Goal: Task Accomplishment & Management: Complete application form

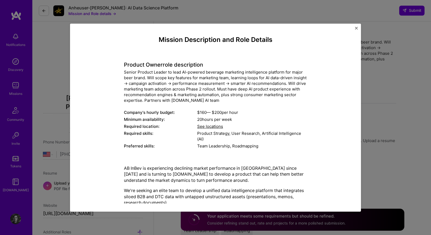
select select "US"
click at [356, 28] on img "Close" at bounding box center [356, 28] width 3 height 3
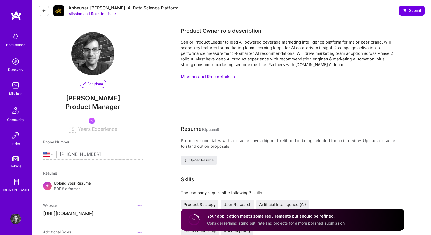
click at [19, 85] on img at bounding box center [15, 85] width 11 height 11
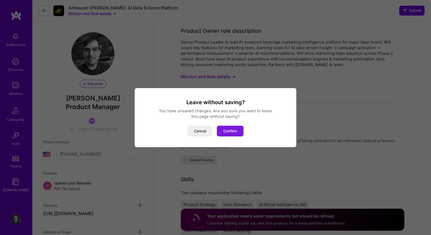
click at [232, 136] on button "Confirm" at bounding box center [230, 131] width 27 height 11
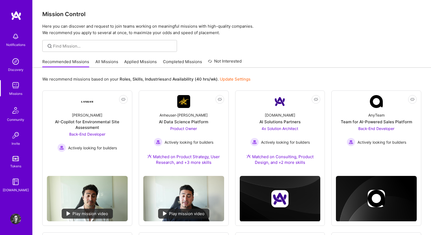
click at [105, 64] on link "All Missions" at bounding box center [106, 63] width 23 height 9
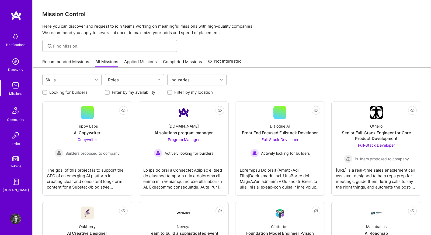
click at [57, 61] on link "Recommended Missions" at bounding box center [65, 63] width 47 height 9
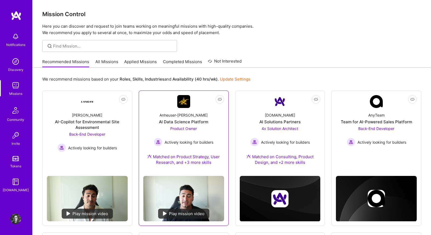
click at [163, 124] on div "AI Data Science Platform" at bounding box center [183, 122] width 49 height 6
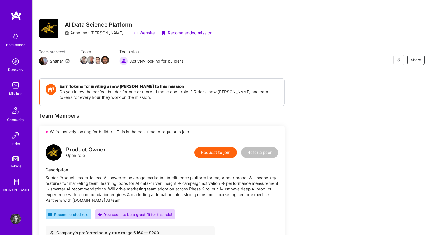
click at [207, 155] on button "Request to join" at bounding box center [215, 152] width 42 height 11
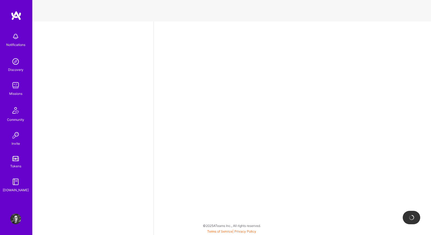
select select "US"
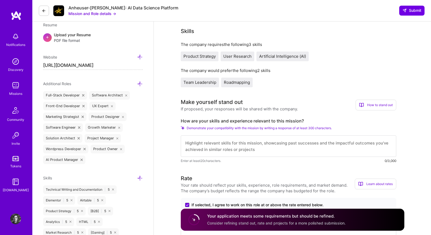
scroll to position [150, 0]
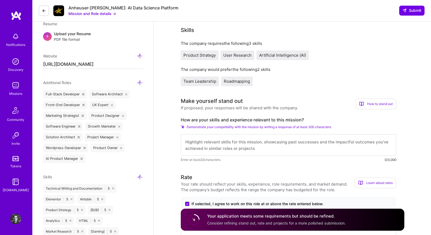
click at [229, 146] on textarea at bounding box center [288, 146] width 215 height 22
click at [194, 142] on textarea at bounding box center [288, 146] width 215 height 22
paste textarea "I’m a strong fit for this opportunity given my background leading AI-powered pr…"
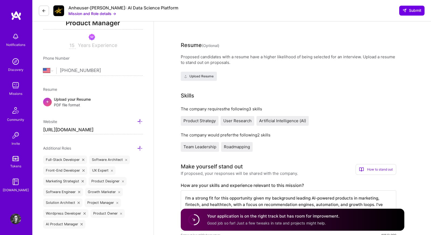
scroll to position [83, 0]
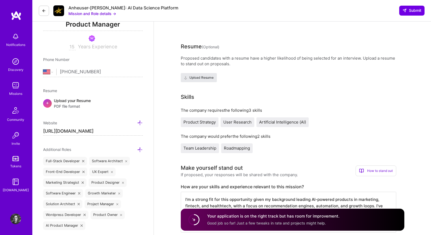
type textarea "I’m a strong fit for this opportunity given my background leading AI-powered pr…"
click at [206, 79] on span "Upload Resume" at bounding box center [199, 77] width 30 height 5
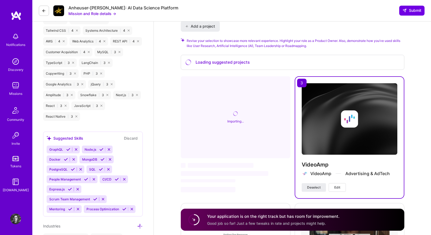
scroll to position [631, 0]
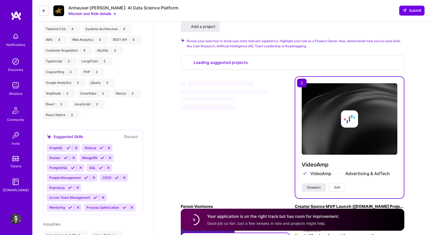
select select "US"
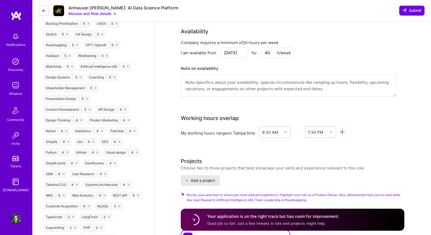
scroll to position [561, 0]
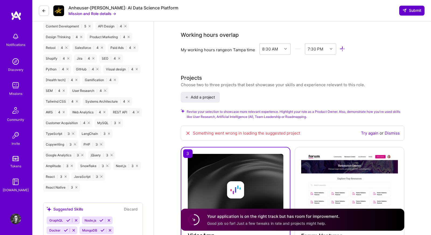
click at [415, 13] on span "Submit" at bounding box center [411, 10] width 19 height 5
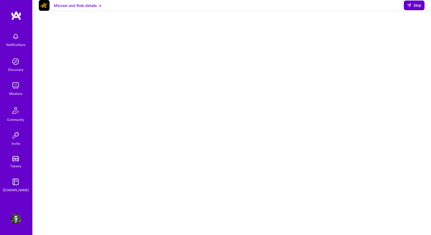
click at [410, 8] on icon at bounding box center [409, 5] width 4 height 4
select select "US"
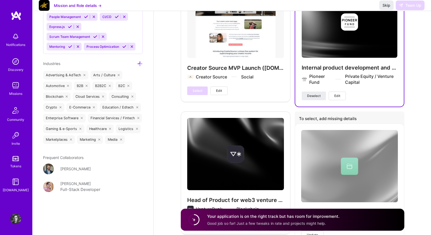
scroll to position [806, 0]
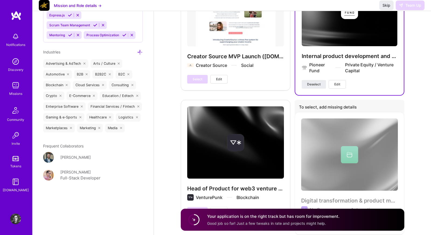
click at [273, 173] on div "Head of Product for web3 venture studio VenturePunk Blockchain Select Edit" at bounding box center [236, 161] width 110 height 122
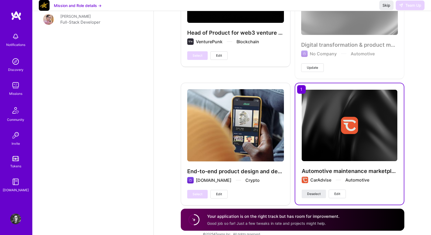
scroll to position [974, 0]
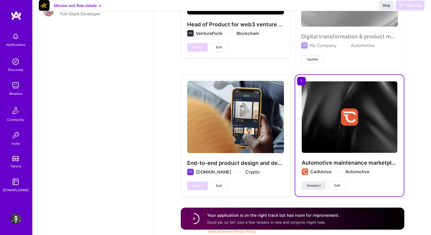
click at [315, 142] on img at bounding box center [349, 118] width 96 height 72
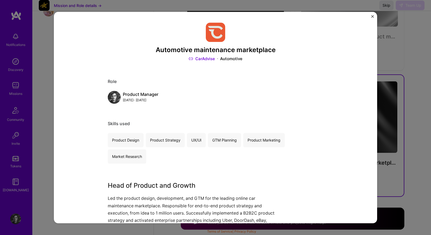
click at [371, 17] on img "Close" at bounding box center [372, 16] width 3 height 3
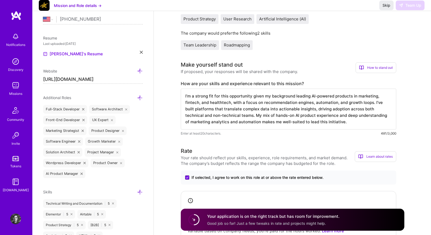
scroll to position [126, 0]
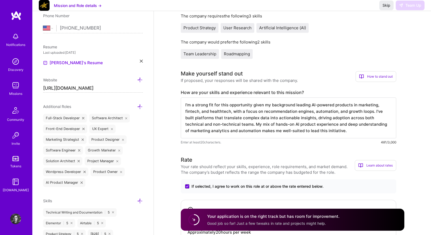
click at [312, 127] on textarea "I’m a strong fit for this opportunity given my background leading AI-powered pr…" at bounding box center [288, 118] width 215 height 41
click at [197, 107] on textarea "I’m a strong fit for this opportunity given my background leading AI-powered pr…" at bounding box center [288, 118] width 215 height 41
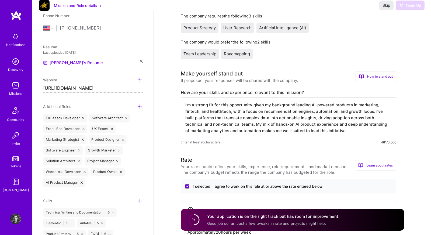
click at [197, 107] on textarea "I’m a strong fit for this opportunity given my background leading AI-powered pr…" at bounding box center [288, 118] width 215 height 41
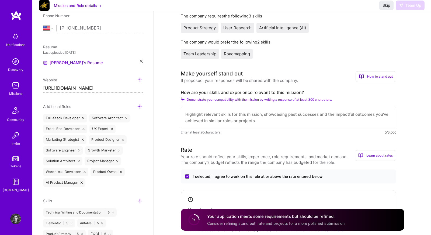
scroll to position [0, 0]
paste textarea "I’m a strong fit for this opportunity given my background leading AI-powered pr…"
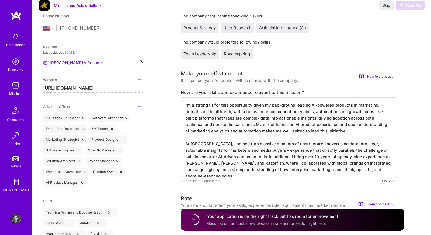
type textarea "I’m a strong fit for this opportunity given my background leading AI-powered pr…"
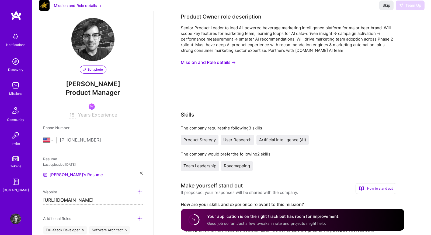
scroll to position [7, 0]
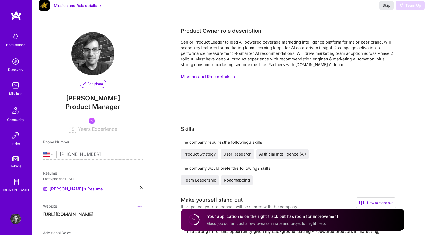
click at [386, 8] on span "Skip" at bounding box center [386, 5] width 8 height 5
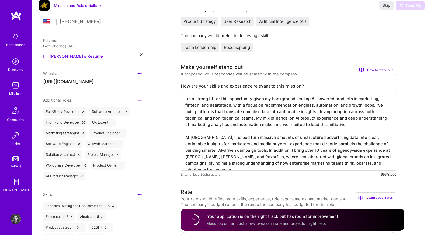
scroll to position [189, 0]
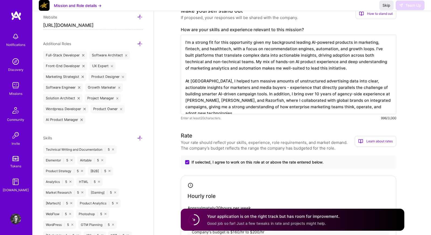
click at [411, 10] on div "Skip Team Up" at bounding box center [401, 6] width 45 height 10
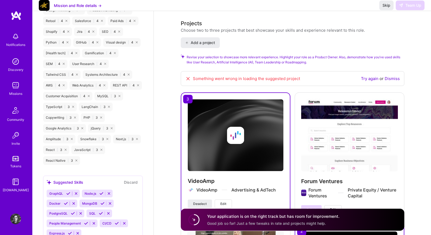
scroll to position [555, 0]
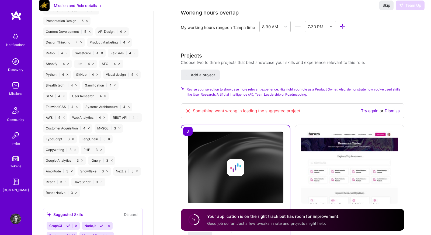
click at [372, 110] on link "Try again" at bounding box center [369, 110] width 17 height 5
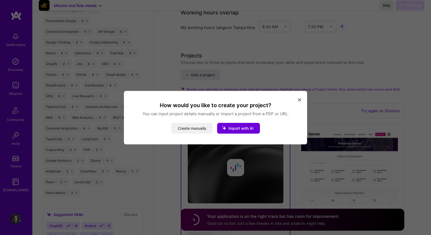
click at [194, 125] on button "Create manually" at bounding box center [191, 128] width 41 height 11
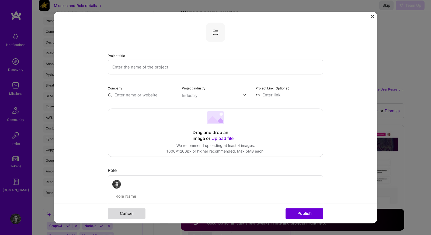
click at [124, 214] on button "Cancel" at bounding box center [127, 214] width 38 height 11
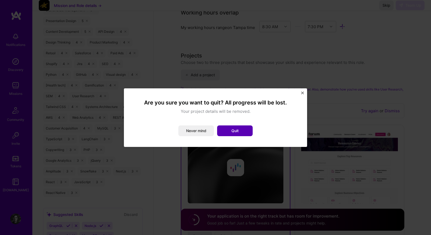
click at [234, 135] on button "Quit" at bounding box center [235, 131] width 36 height 11
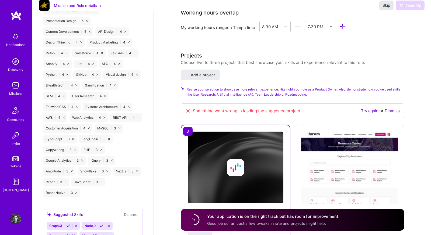
click at [386, 8] on span "Skip" at bounding box center [386, 5] width 8 height 5
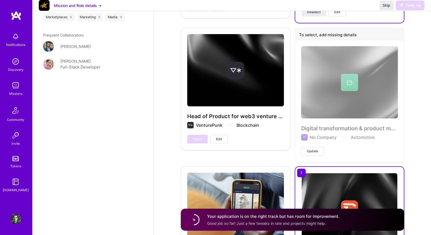
scroll to position [1013, 0]
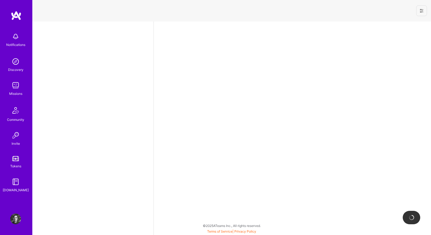
select select "US"
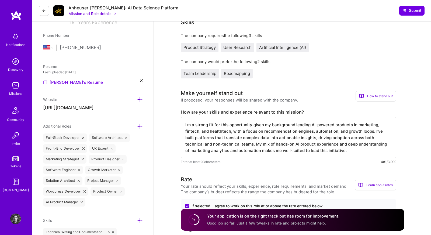
scroll to position [179, 0]
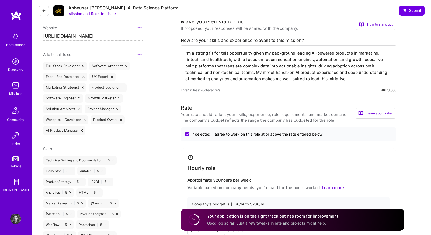
click at [351, 64] on textarea "I’m a strong fit for this opportunity given my background leading AI-powered pr…" at bounding box center [288, 65] width 215 height 41
click at [44, 8] on button at bounding box center [44, 11] width 10 height 10
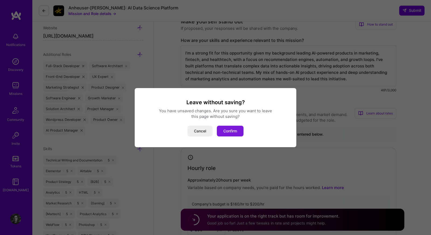
click at [228, 132] on button "Confirm" at bounding box center [230, 131] width 27 height 11
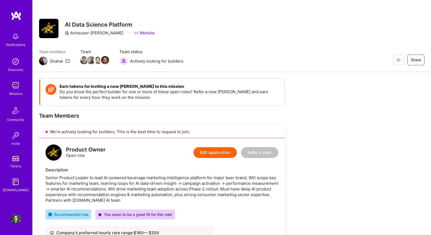
click at [206, 153] on button "Edit application" at bounding box center [214, 152] width 43 height 11
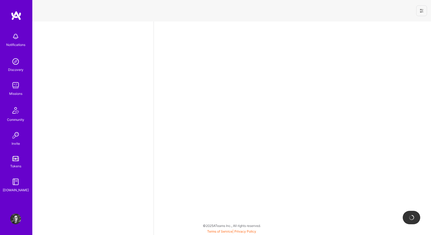
select select "US"
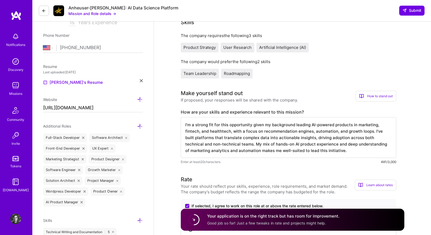
scroll to position [0, 0]
click at [258, 138] on textarea "I’m a strong fit for this opportunity given my background leading AI-powered pr…" at bounding box center [288, 137] width 215 height 41
paste textarea "At VideoAmp, I helped turn massive amounts of unstructured advertising data int…"
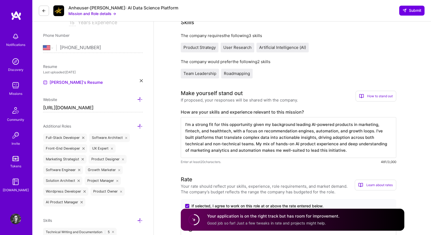
scroll to position [0, 0]
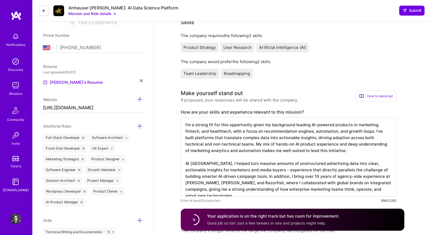
type textarea "I’m a strong fit for this opportunity given my background leading AI-powered pr…"
click at [402, 13] on span "Submit" at bounding box center [411, 10] width 19 height 5
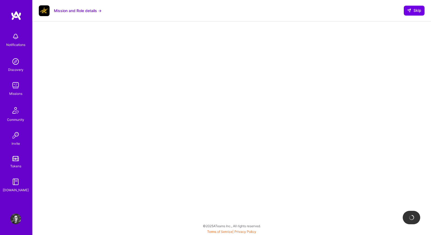
scroll to position [67, 0]
click at [14, 87] on img at bounding box center [15, 85] width 11 height 11
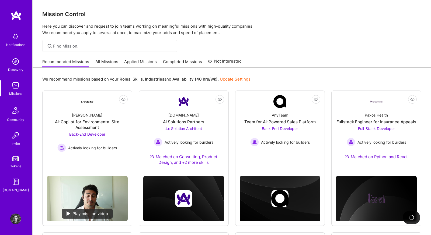
click at [107, 65] on link "All Missions" at bounding box center [106, 63] width 23 height 9
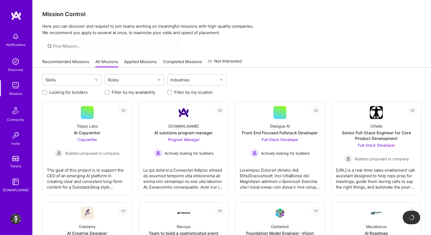
click at [13, 86] on img at bounding box center [15, 85] width 11 height 11
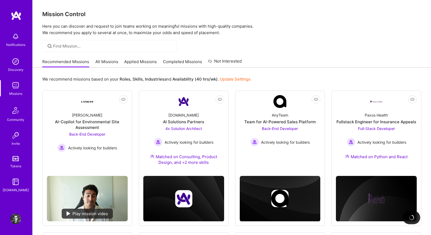
click at [102, 60] on link "All Missions" at bounding box center [106, 63] width 23 height 9
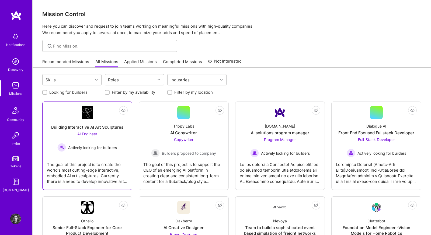
click at [96, 165] on div "The goal of this project is to create the world's most cutting-edge interactive…" at bounding box center [87, 171] width 81 height 27
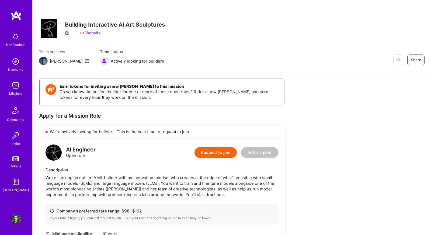
click at [87, 34] on link "Website" at bounding box center [90, 33] width 21 height 6
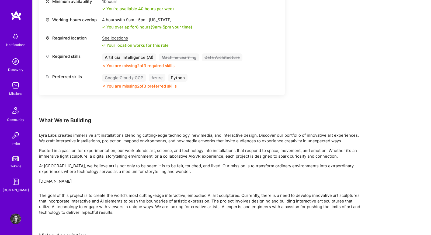
scroll to position [283, 0]
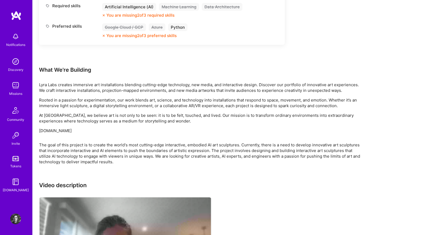
drag, startPoint x: 76, startPoint y: 131, endPoint x: 34, endPoint y: 130, distance: 41.7
click at [34, 130] on div "Earn tokens for inviting a new [PERSON_NAME] to this mission Do you know the pe…" at bounding box center [232, 49] width 398 height 520
copy p "[DOMAIN_NAME]"
click at [214, 106] on p "Rooted in a passion for experimentation, our work blends art, science, and tech…" at bounding box center [200, 102] width 323 height 11
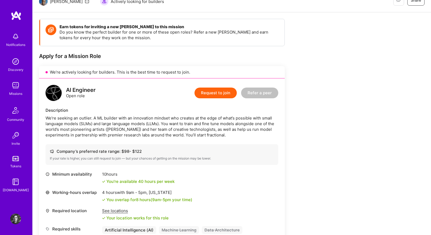
scroll to position [0, 0]
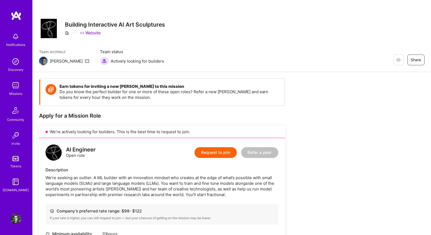
click at [12, 85] on img at bounding box center [15, 85] width 11 height 11
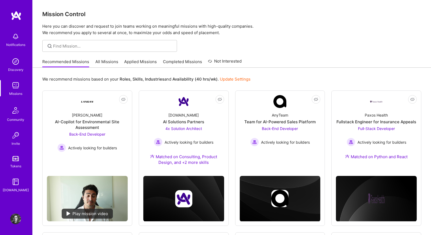
click at [97, 66] on link "All Missions" at bounding box center [106, 63] width 23 height 9
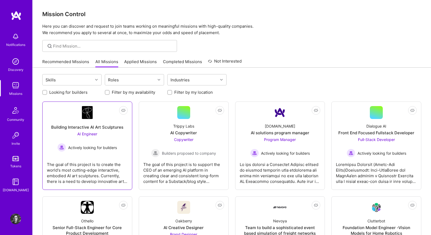
click at [112, 139] on div "AI Engineer Actively looking for builders" at bounding box center [86, 141] width 59 height 21
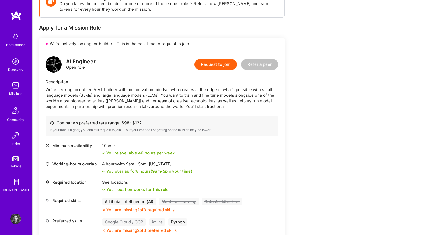
scroll to position [122, 0]
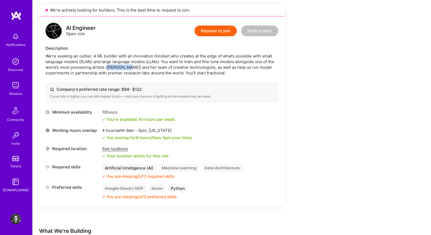
drag, startPoint x: 126, startPoint y: 66, endPoint x: 107, endPoint y: 66, distance: 19.9
click at [107, 66] on div "We’re seeking an outlier. A ML builder with an innovation mindset who creates a…" at bounding box center [161, 64] width 233 height 23
copy div "Lyra Drake"
click at [129, 65] on div "We’re seeking an outlier. A ML builder with an innovation mindset who creates a…" at bounding box center [161, 64] width 233 height 23
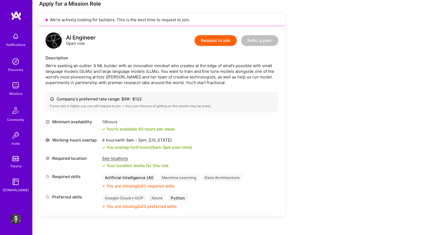
scroll to position [111, 0]
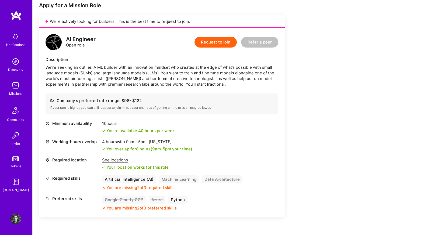
click at [12, 87] on img at bounding box center [15, 85] width 11 height 11
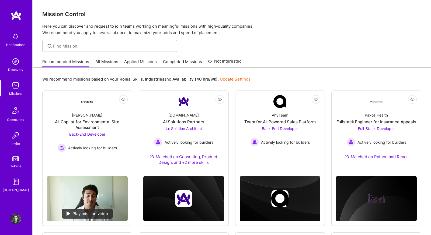
click at [105, 65] on link "All Missions" at bounding box center [106, 63] width 23 height 9
